Goal: Information Seeking & Learning: Learn about a topic

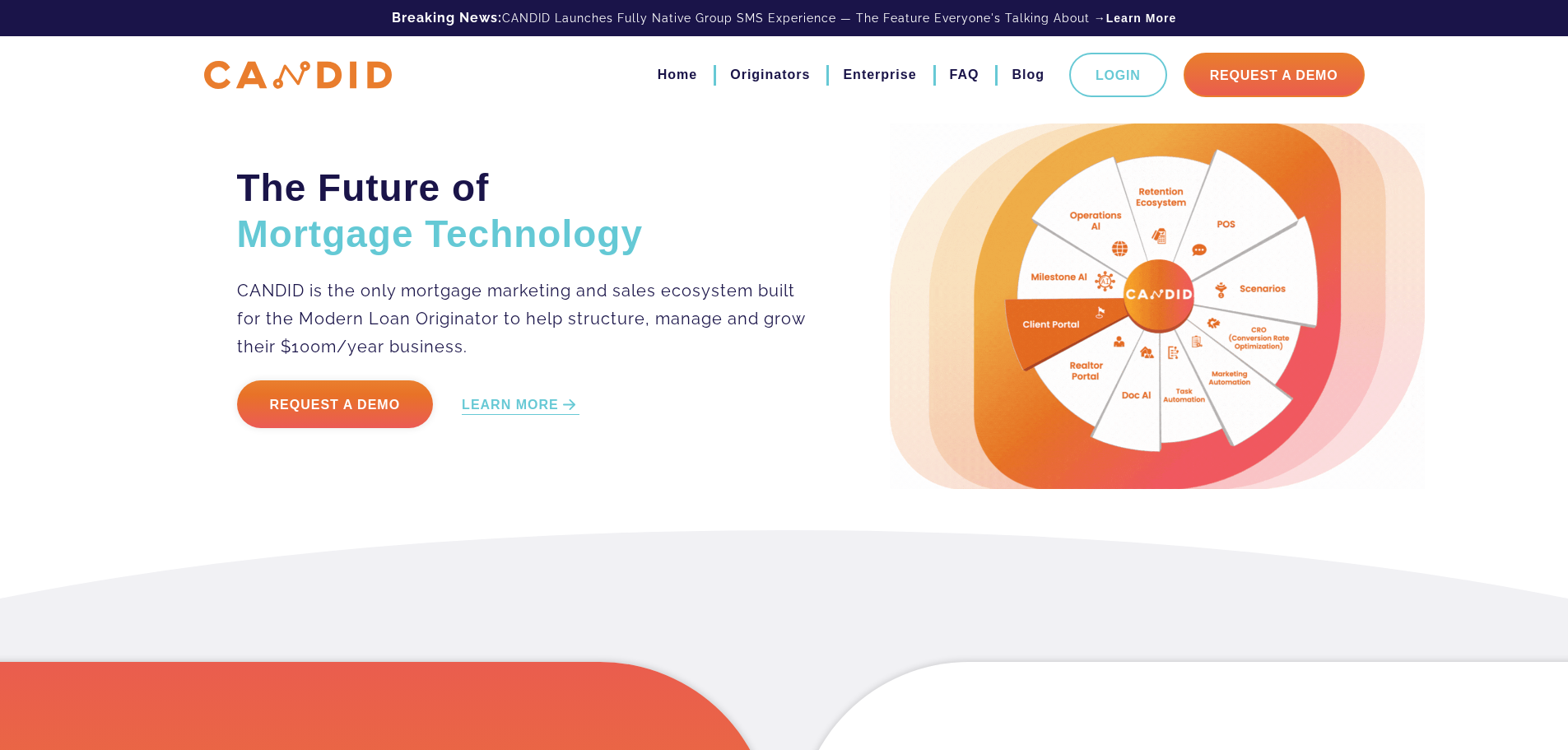
click at [608, 286] on p "CANDID is the only mortgage marketing and sales ecosystem built for the Modern …" at bounding box center [522, 319] width 571 height 84
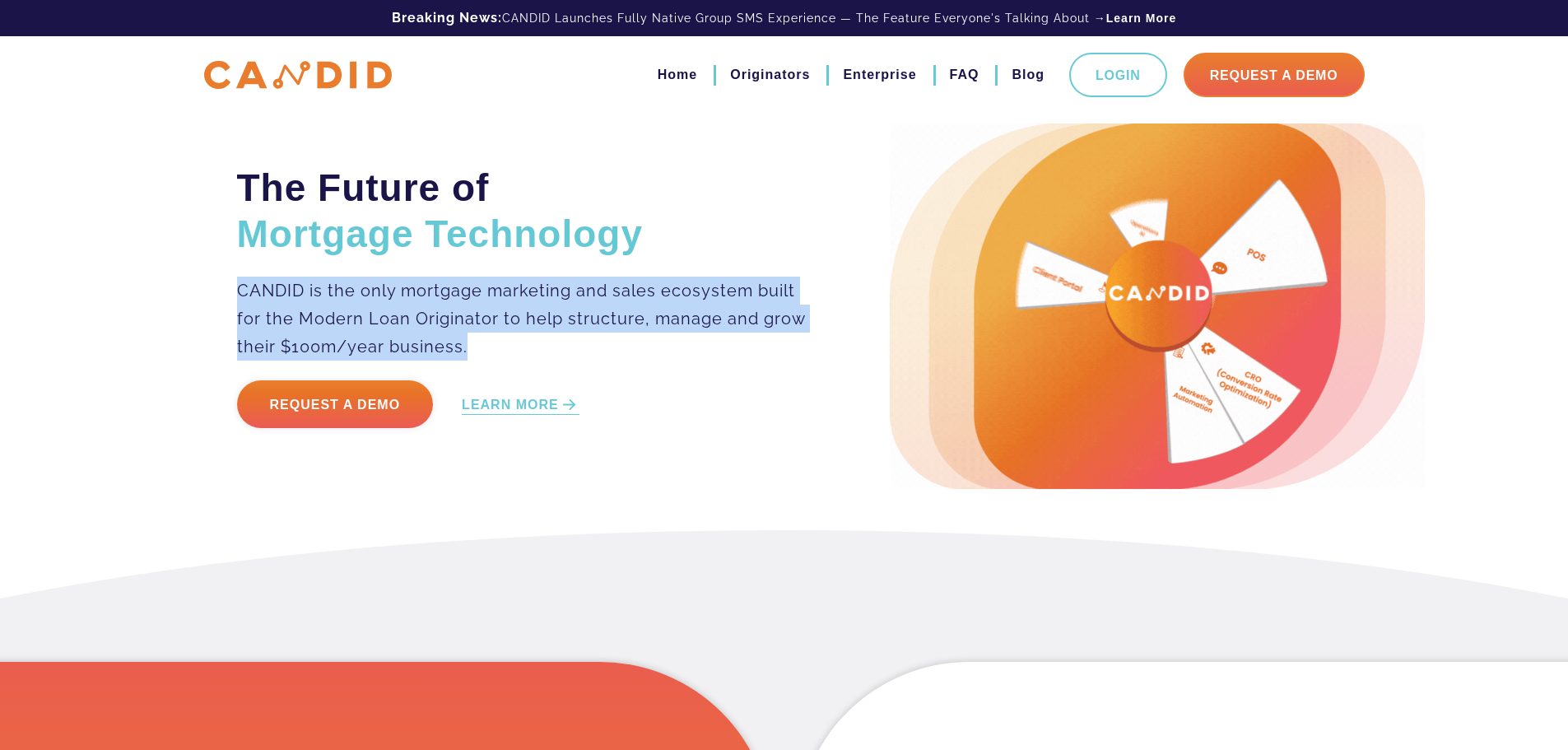
click at [608, 286] on p "CANDID is the only mortgage marketing and sales ecosystem built for the Modern …" at bounding box center [522, 319] width 571 height 84
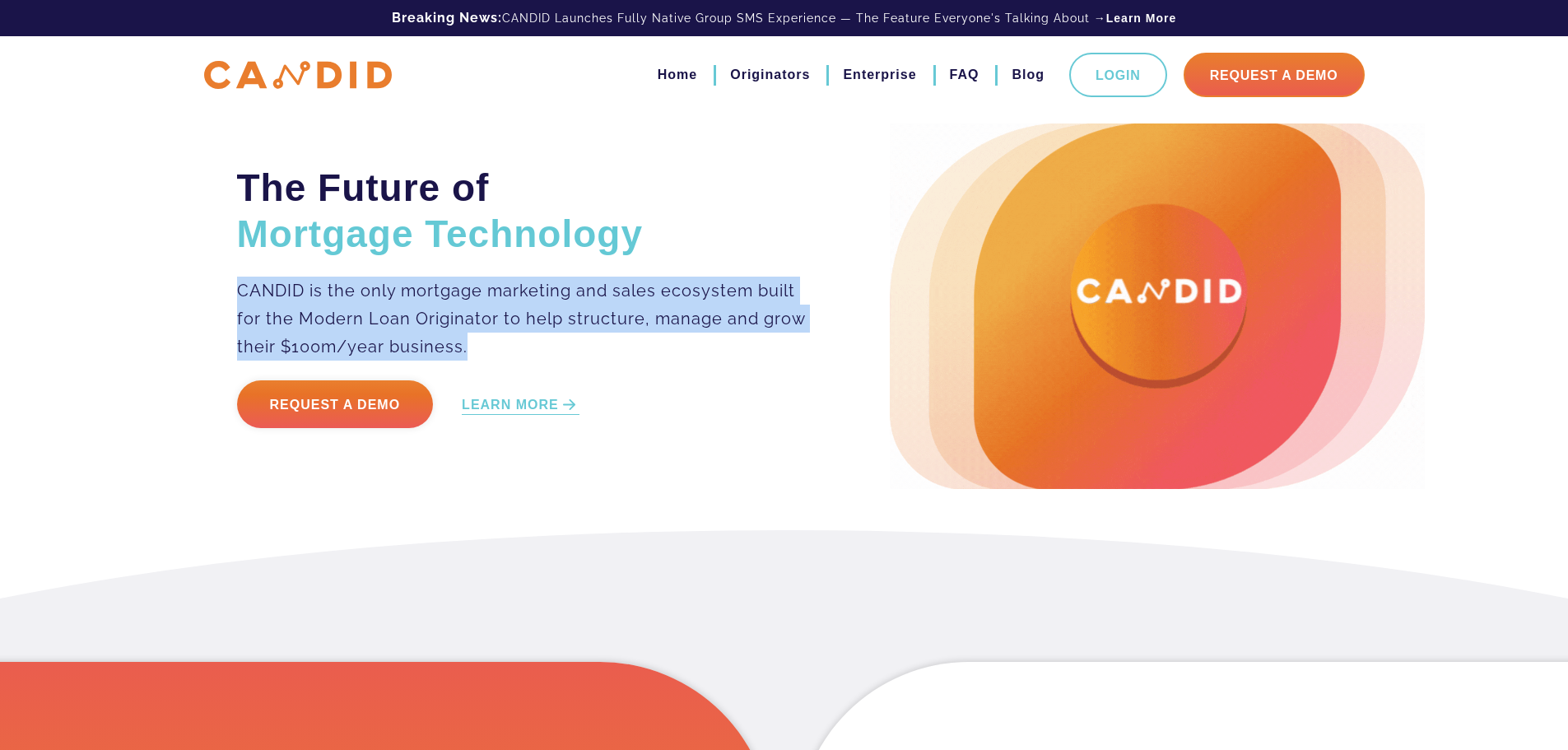
click at [514, 295] on p "CANDID is the only mortgage marketing and sales ecosystem built for the Modern …" at bounding box center [522, 319] width 571 height 84
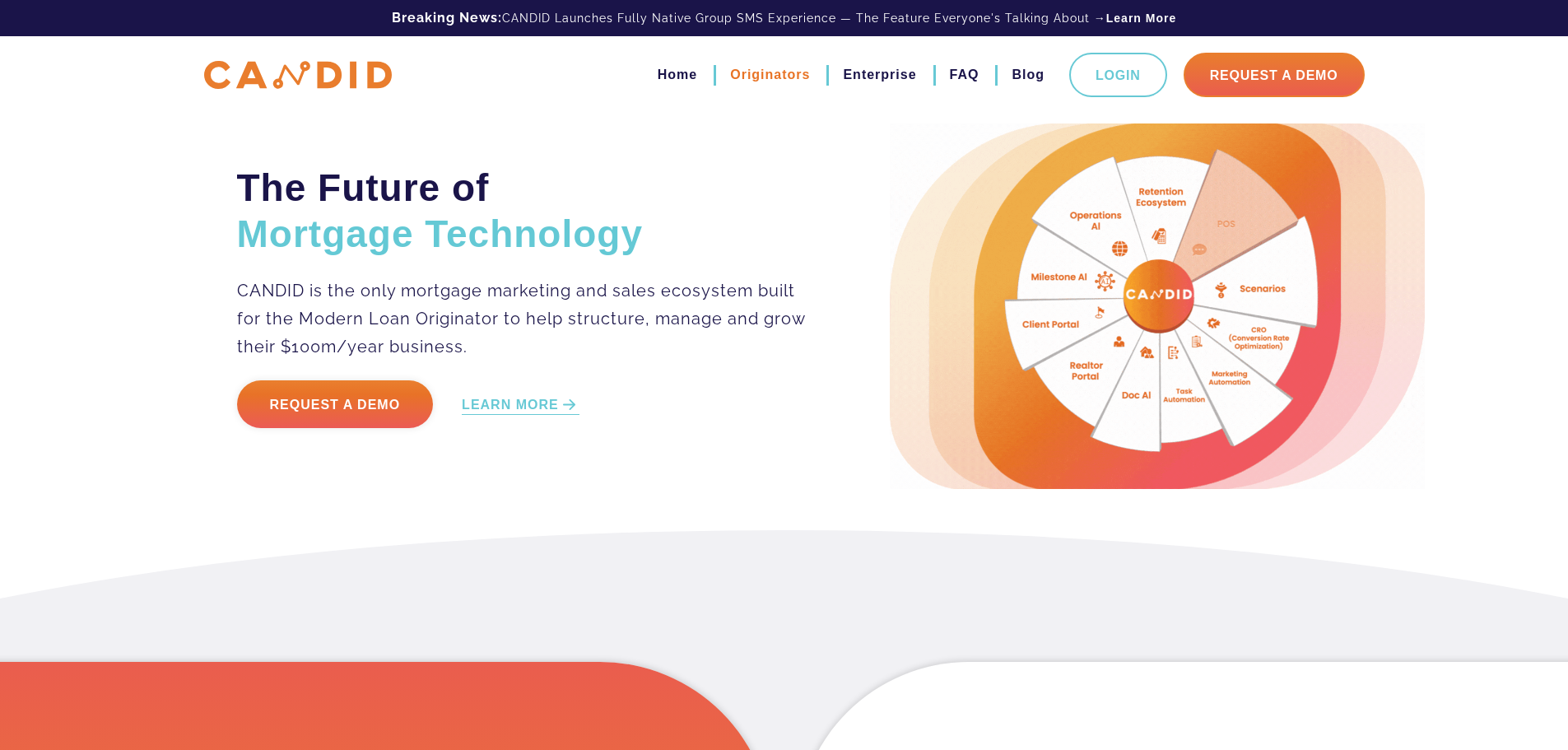
click at [758, 70] on link "Originators" at bounding box center [770, 75] width 80 height 28
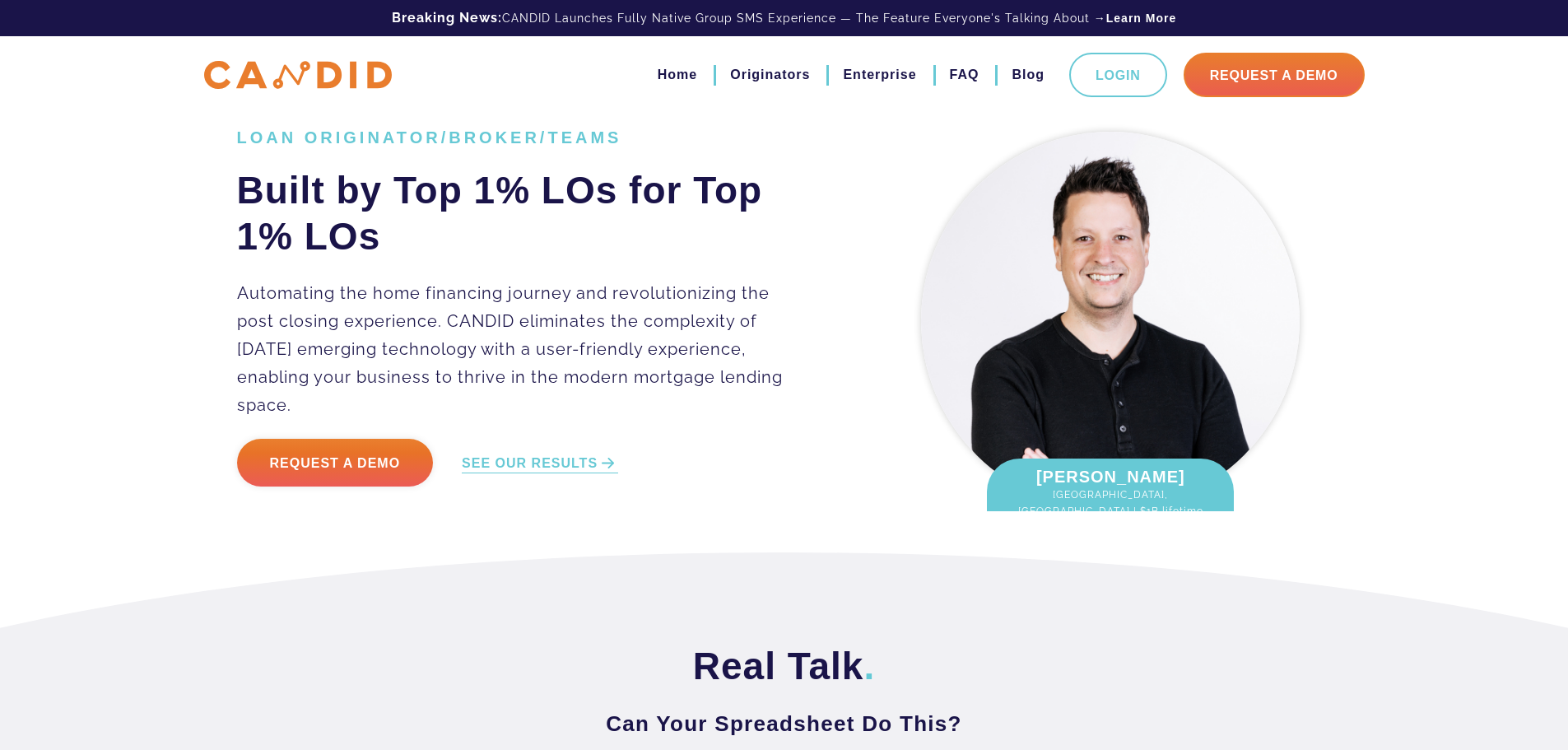
click at [442, 333] on p "Automating the home financing journey and revolutionizing the post closing expe…" at bounding box center [522, 348] width 571 height 140
click at [537, 334] on p "Automating the home financing journey and revolutionizing the post closing expe…" at bounding box center [522, 348] width 571 height 140
click at [447, 334] on p "Automating the home financing journey and revolutionizing the post closing expe…" at bounding box center [522, 348] width 571 height 140
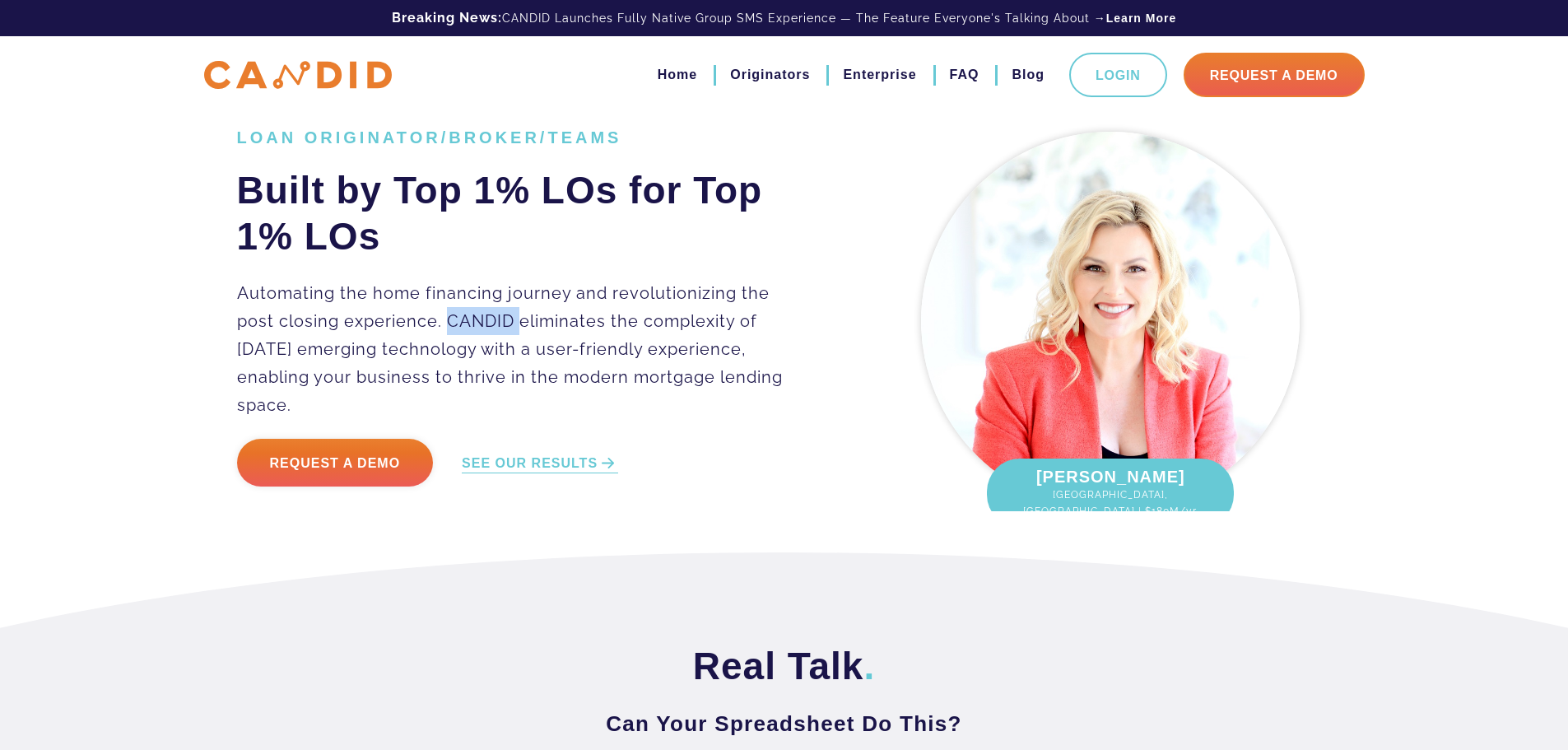
click at [447, 334] on p "Automating the home financing journey and revolutionizing the post closing expe…" at bounding box center [522, 348] width 571 height 140
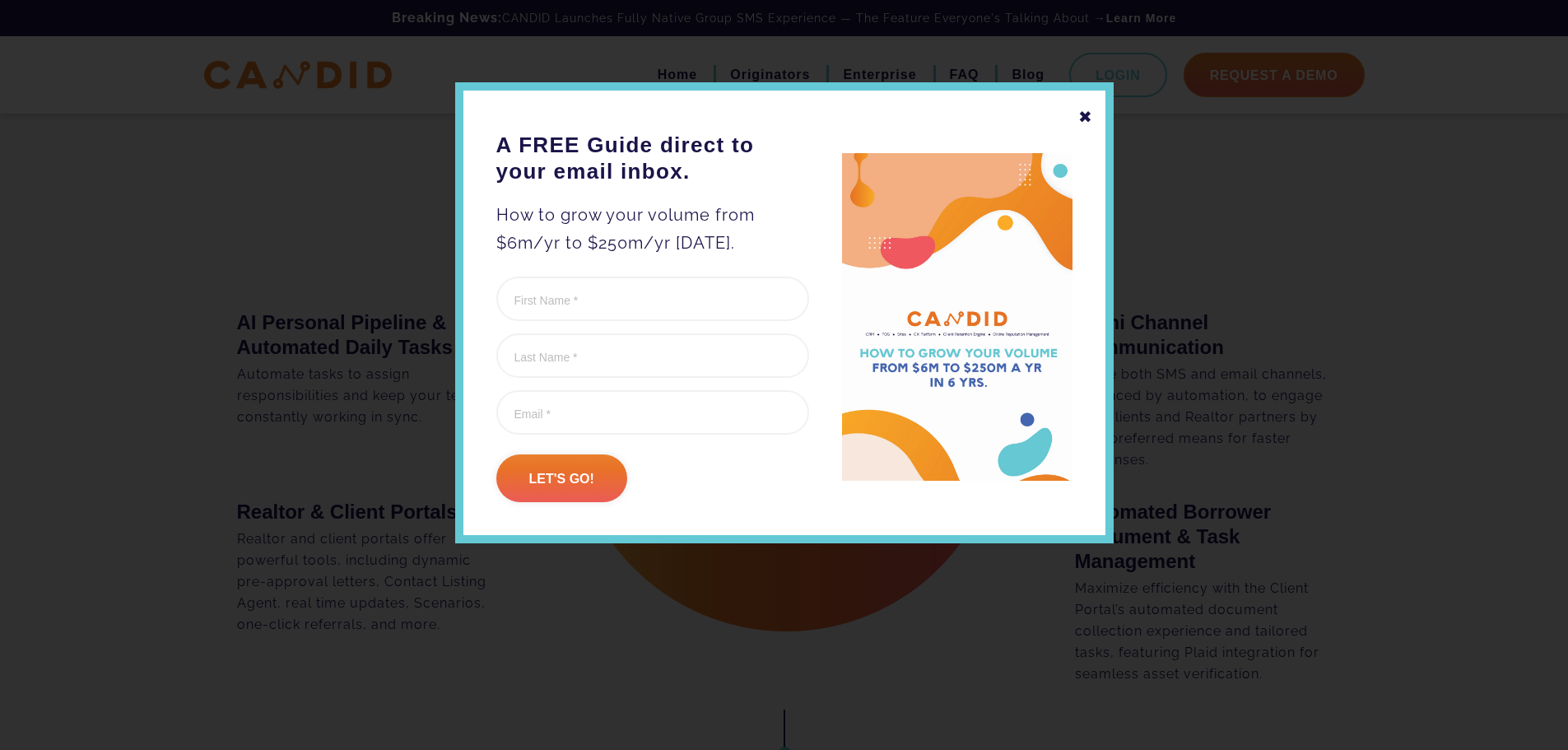
scroll to position [1730, 0]
click at [1086, 116] on div "✖" at bounding box center [1085, 117] width 15 height 28
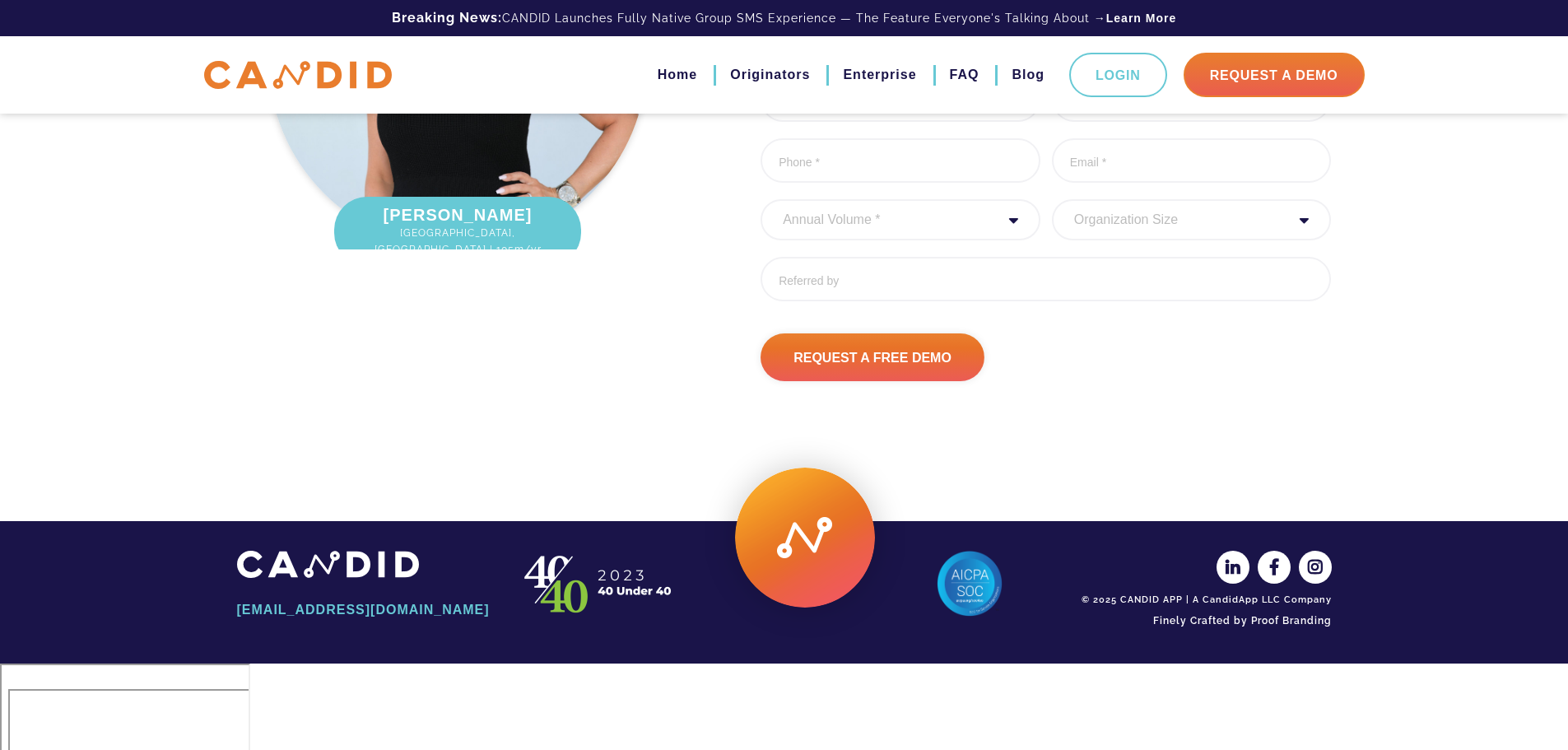
scroll to position [5493, 0]
